Goal: Information Seeking & Learning: Learn about a topic

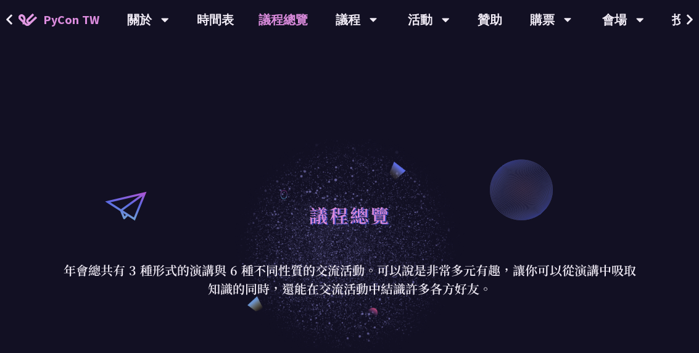
click at [209, 23] on link "時間表" at bounding box center [216, 20] width 62 height 40
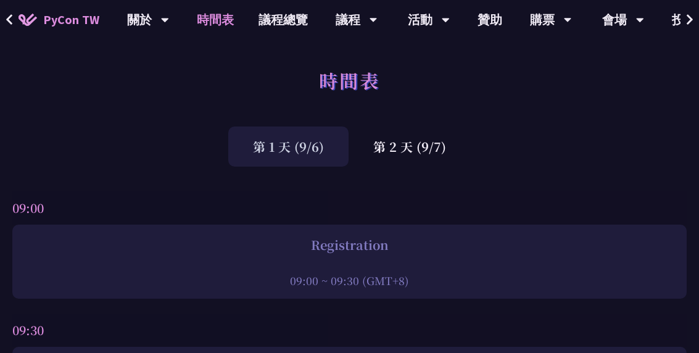
click at [426, 149] on div "第 2 天 (9/7)" at bounding box center [410, 147] width 122 height 40
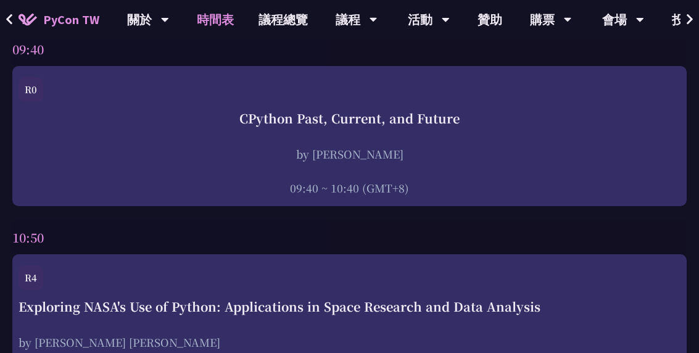
scroll to position [404, 0]
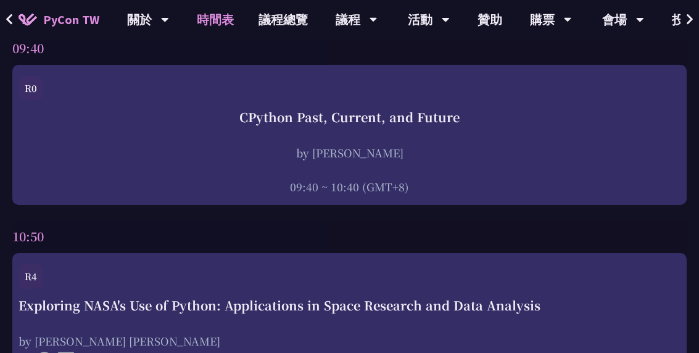
click at [436, 136] on div "CPython Past, Current, and Future by [PERSON_NAME] 09:40 ~ 10:40 (GMT+8)" at bounding box center [350, 152] width 662 height 86
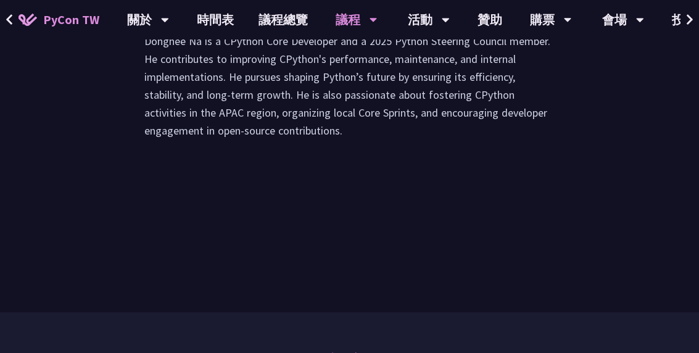
scroll to position [2009, 0]
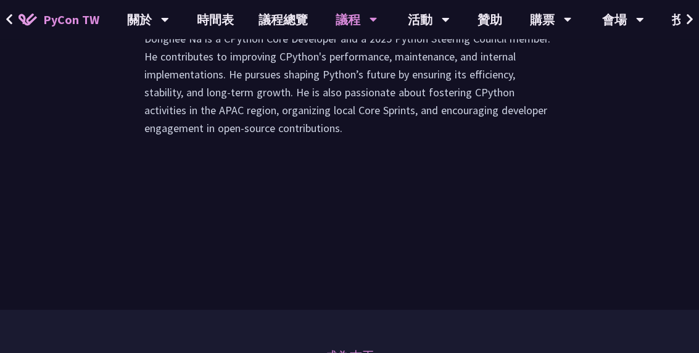
click at [239, 17] on li "演講" at bounding box center [239, 0] width 68 height 34
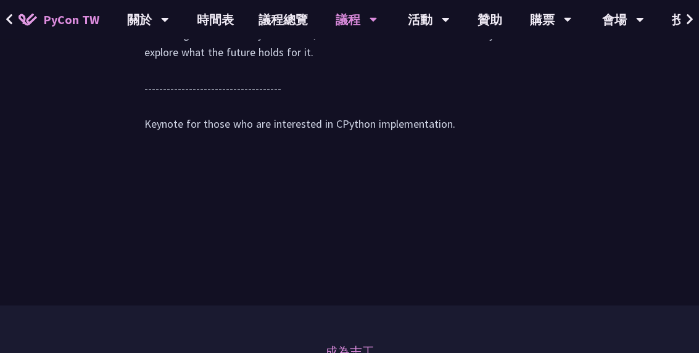
scroll to position [2050, 0]
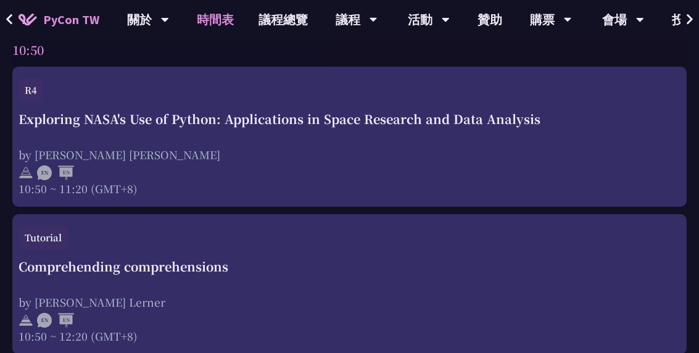
scroll to position [591, 0]
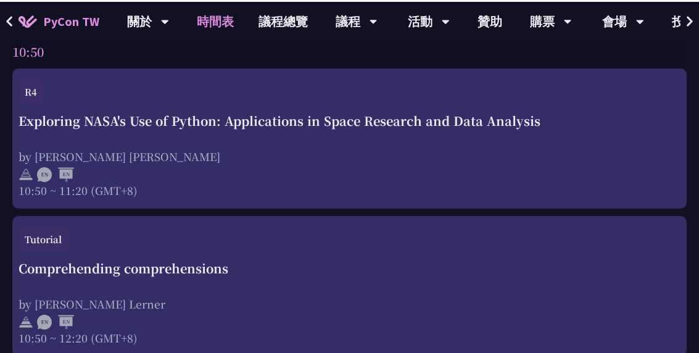
click at [193, 272] on div "Comprehending comprehensions" at bounding box center [350, 266] width 662 height 19
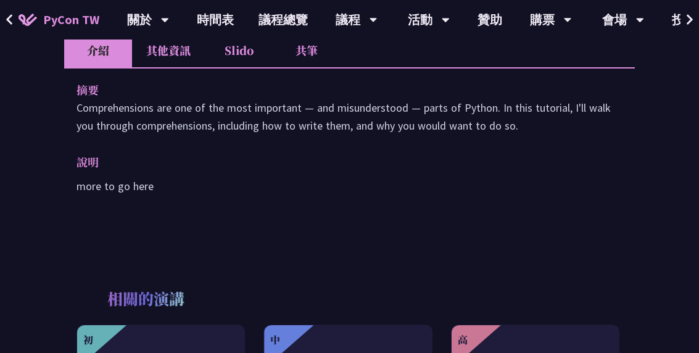
scroll to position [398, 0]
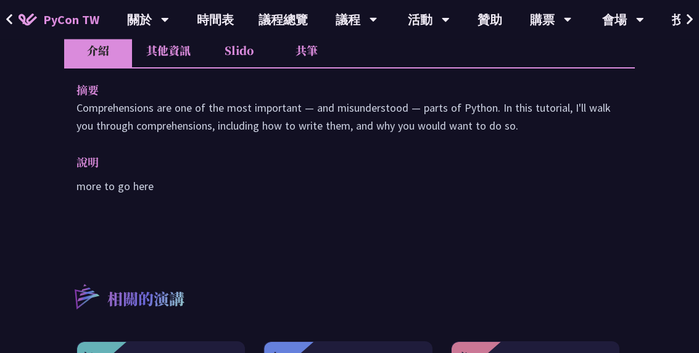
click at [175, 58] on li "其他資訊" at bounding box center [168, 51] width 73 height 34
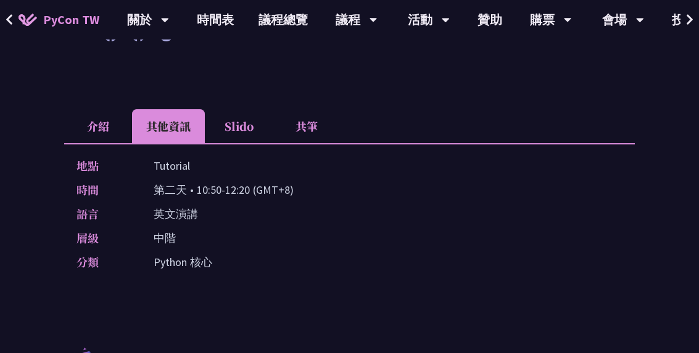
scroll to position [322, 0]
click at [235, 128] on li "Slido" at bounding box center [239, 127] width 68 height 34
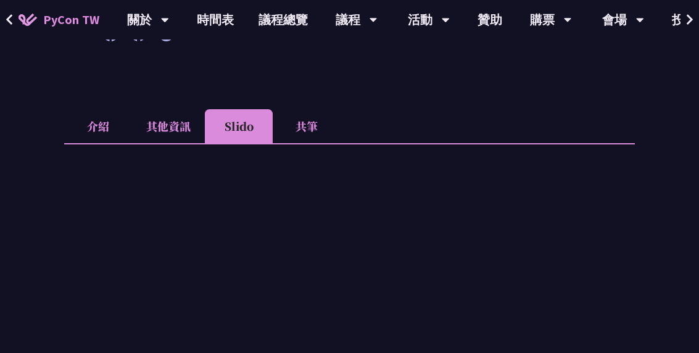
click at [306, 123] on li "共筆" at bounding box center [307, 126] width 68 height 34
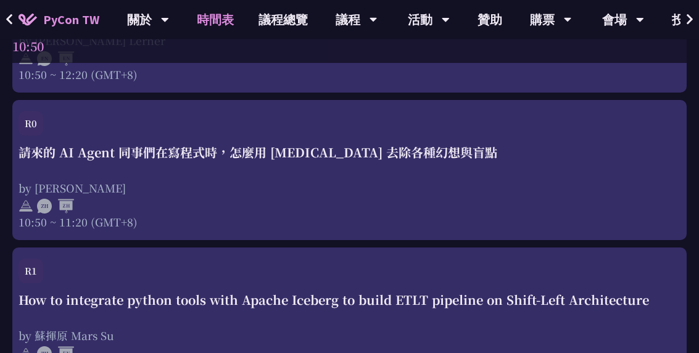
scroll to position [853, 0]
click at [124, 166] on div "請來的 AI Agent 同事們在寫程式時，怎麼用 [MEDICAL_DATA] 去除各種幻想與盲點 by [PERSON_NAME] 10:50 ~ 11:…" at bounding box center [350, 186] width 662 height 86
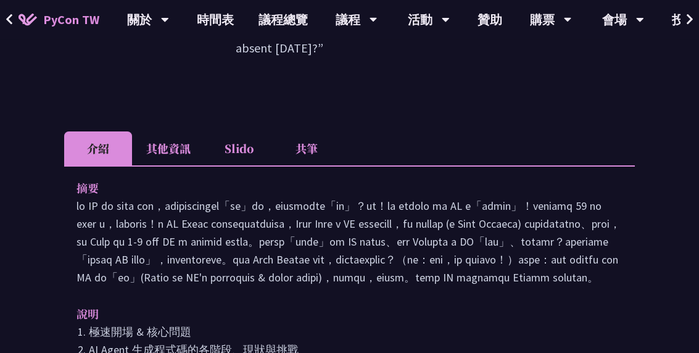
scroll to position [439, 0]
click at [178, 132] on li "其他資訊" at bounding box center [168, 149] width 73 height 34
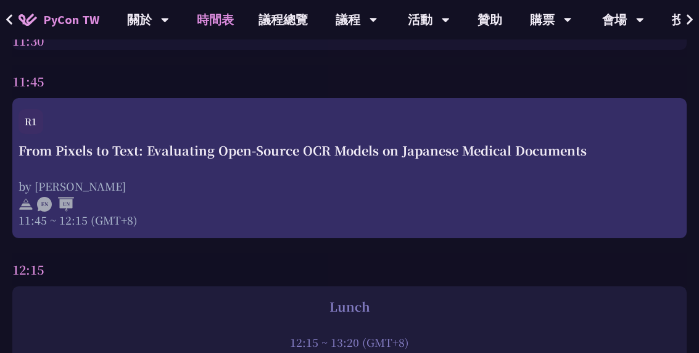
scroll to position [1811, 0]
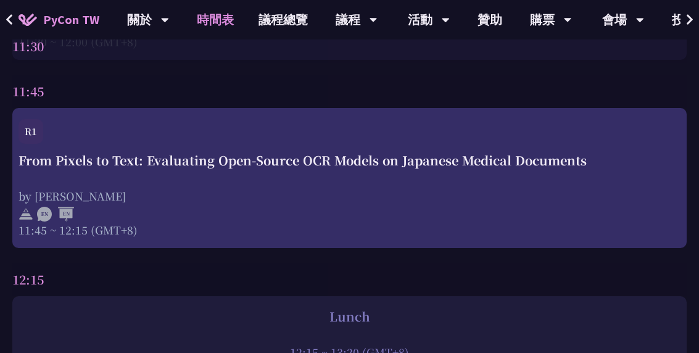
click at [113, 170] on div "From Pixels to Text: Evaluating Open-Source OCR Models on Japanese Medical Docu…" at bounding box center [350, 160] width 662 height 19
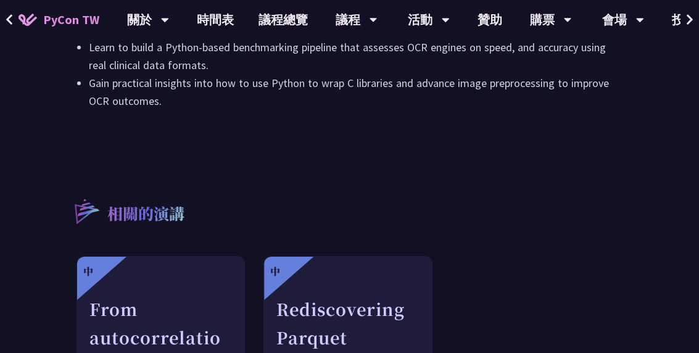
scroll to position [773, 0]
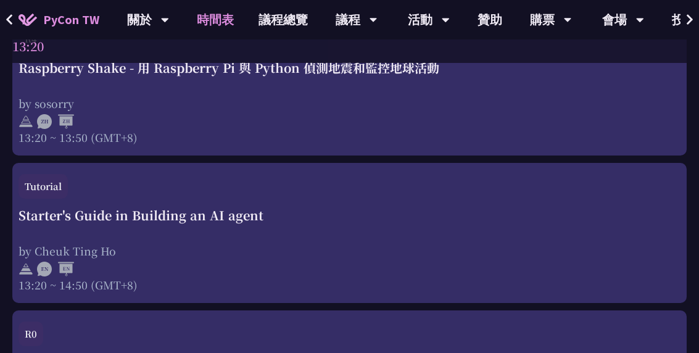
scroll to position [2391, 0]
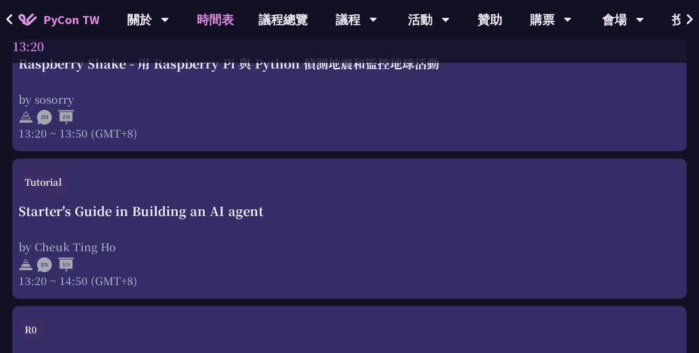
click at [119, 219] on div "Starter's Guide in Building an AI agent" at bounding box center [350, 211] width 662 height 19
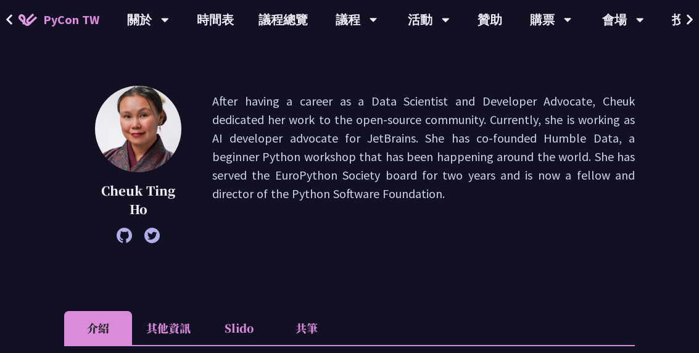
scroll to position [119, 0]
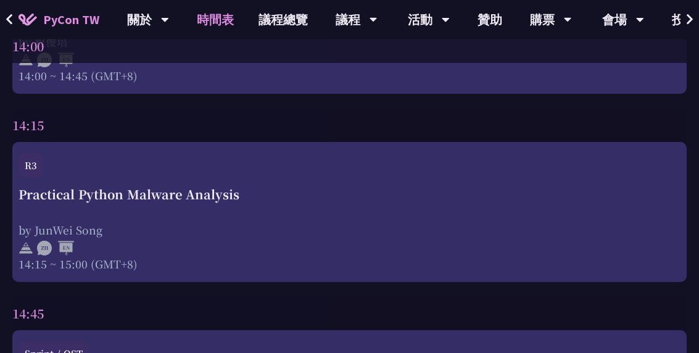
scroll to position [3688, 0]
click at [132, 216] on div "Practical Python Malware Analysis by JunWei Song 14:15 ~ 15:00 (GMT+8)" at bounding box center [350, 228] width 662 height 86
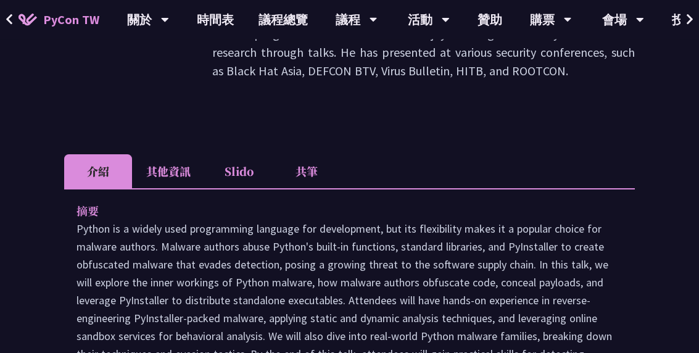
scroll to position [336, 0]
